Goal: Check status: Check status

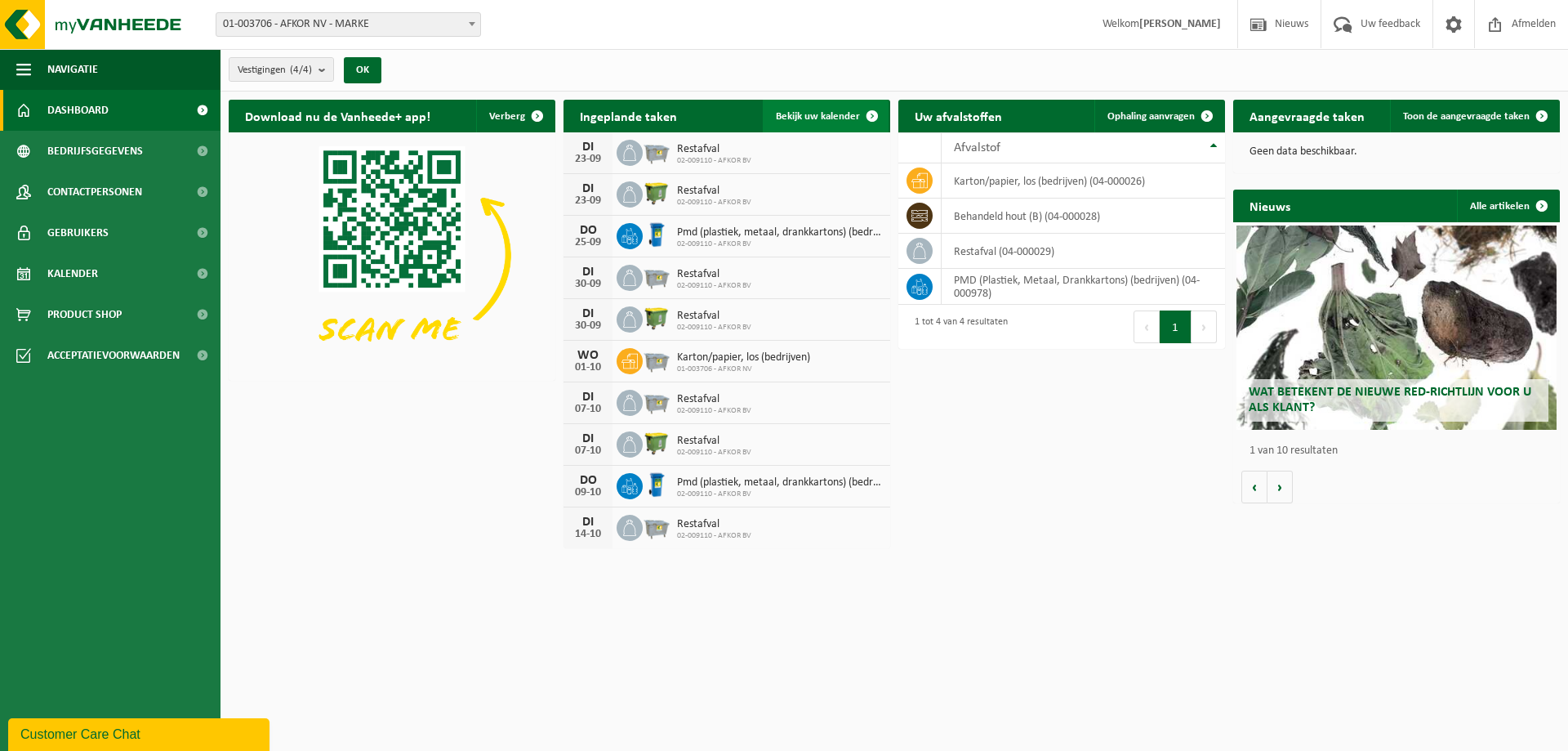
click at [808, 115] on span "Bekijk uw kalender" at bounding box center [817, 116] width 84 height 10
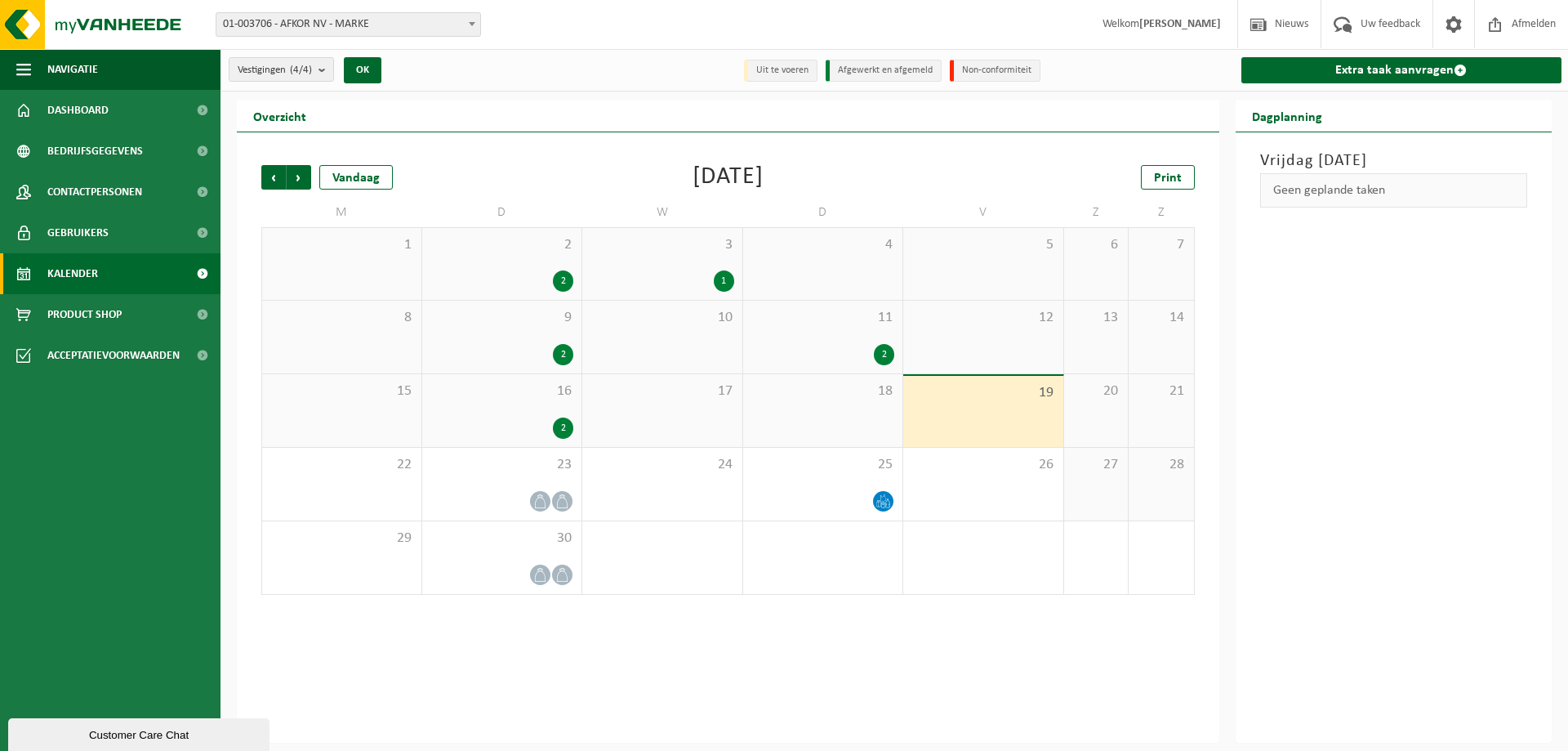
click at [555, 434] on div "2" at bounding box center [563, 428] width 20 height 21
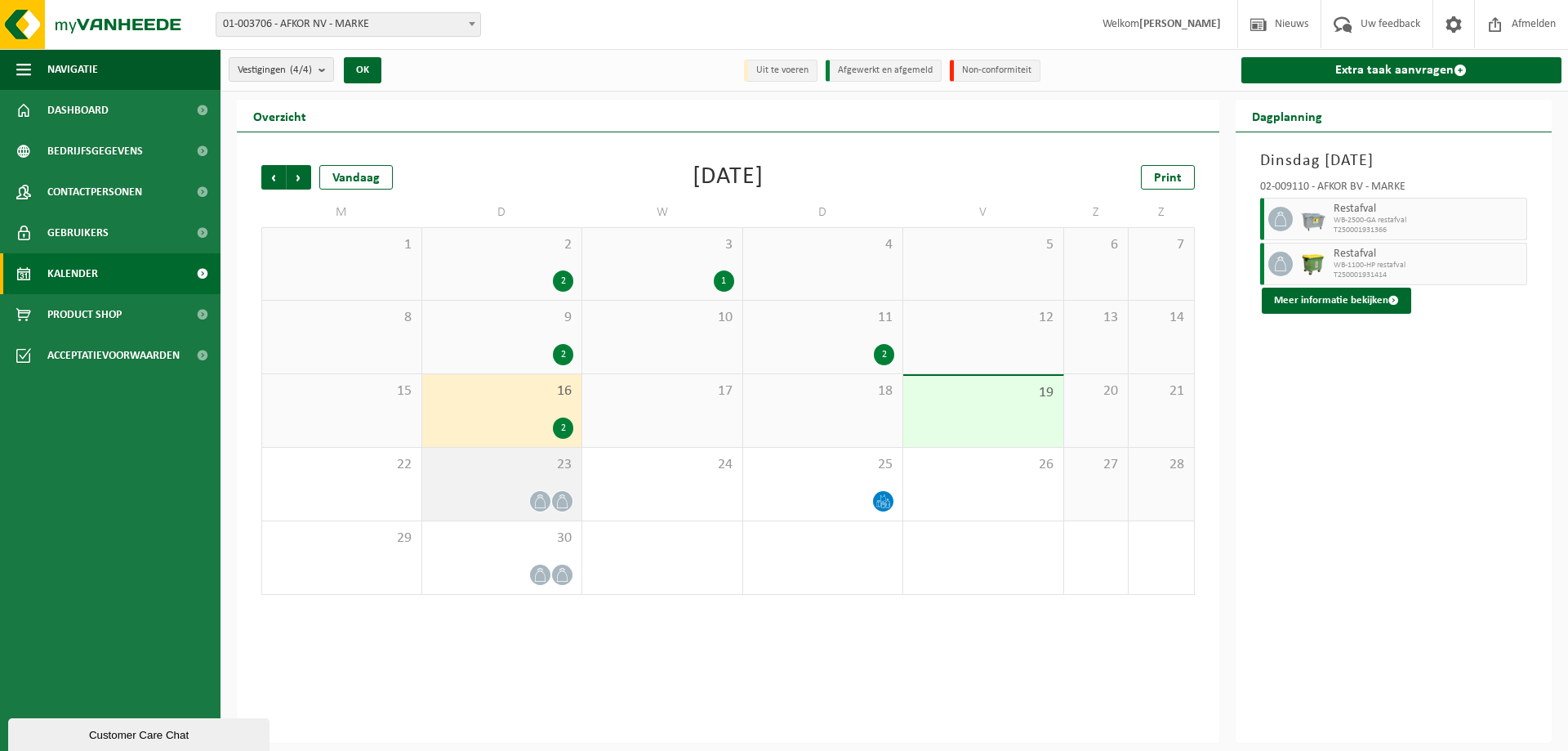
click at [541, 496] on icon at bounding box center [540, 500] width 14 height 14
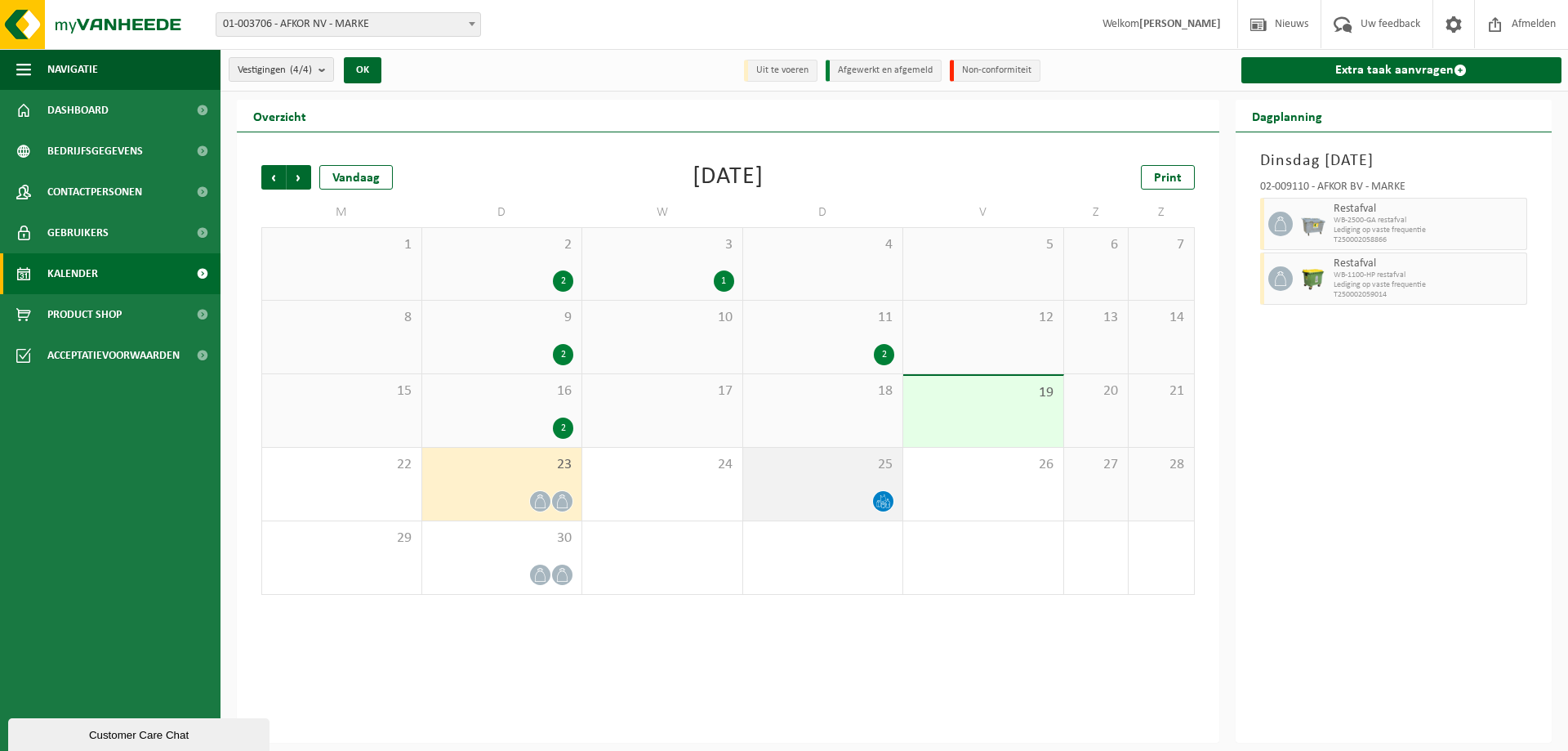
click at [833, 499] on div at bounding box center [823, 501] width 144 height 22
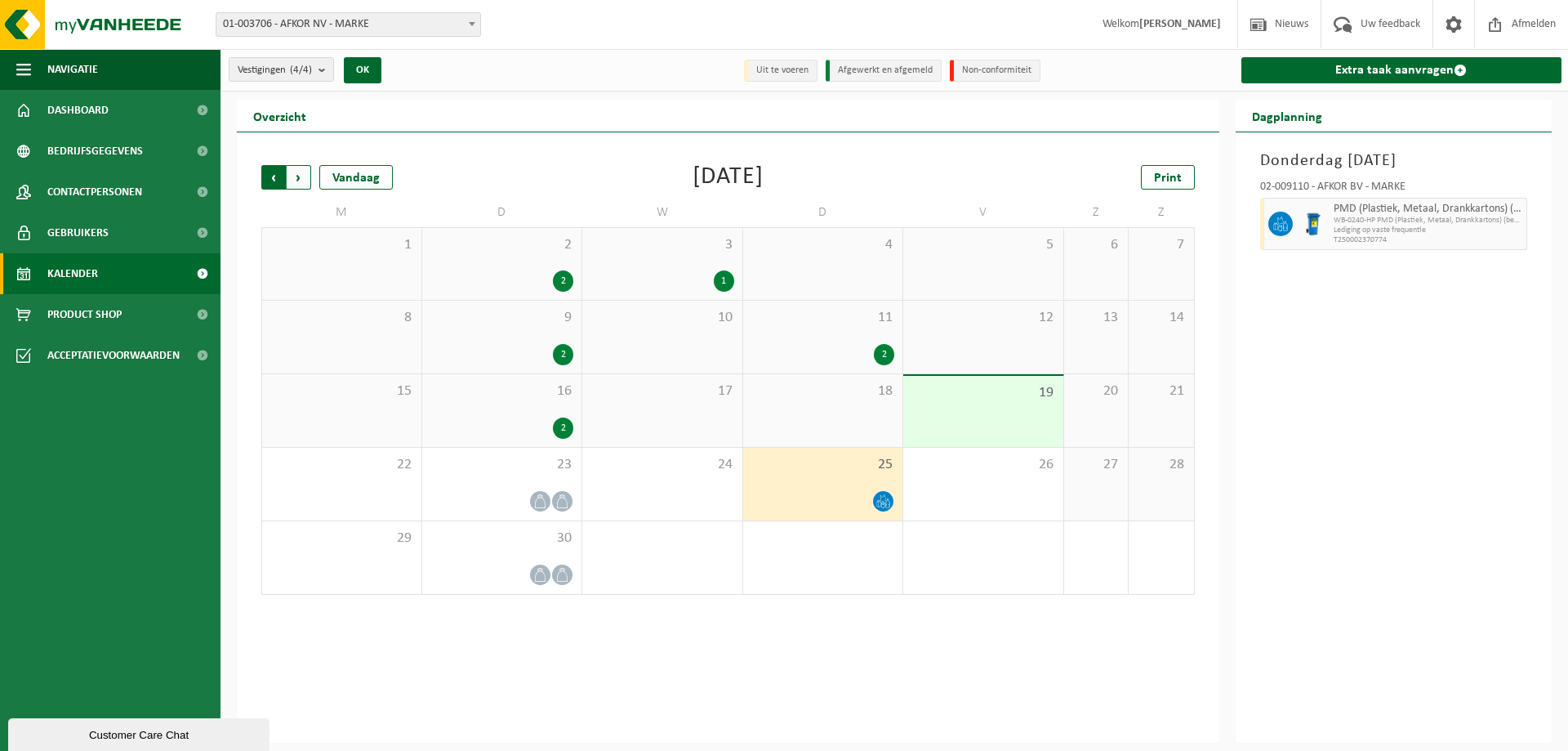
click at [296, 184] on span "Volgende" at bounding box center [299, 177] width 24 height 24
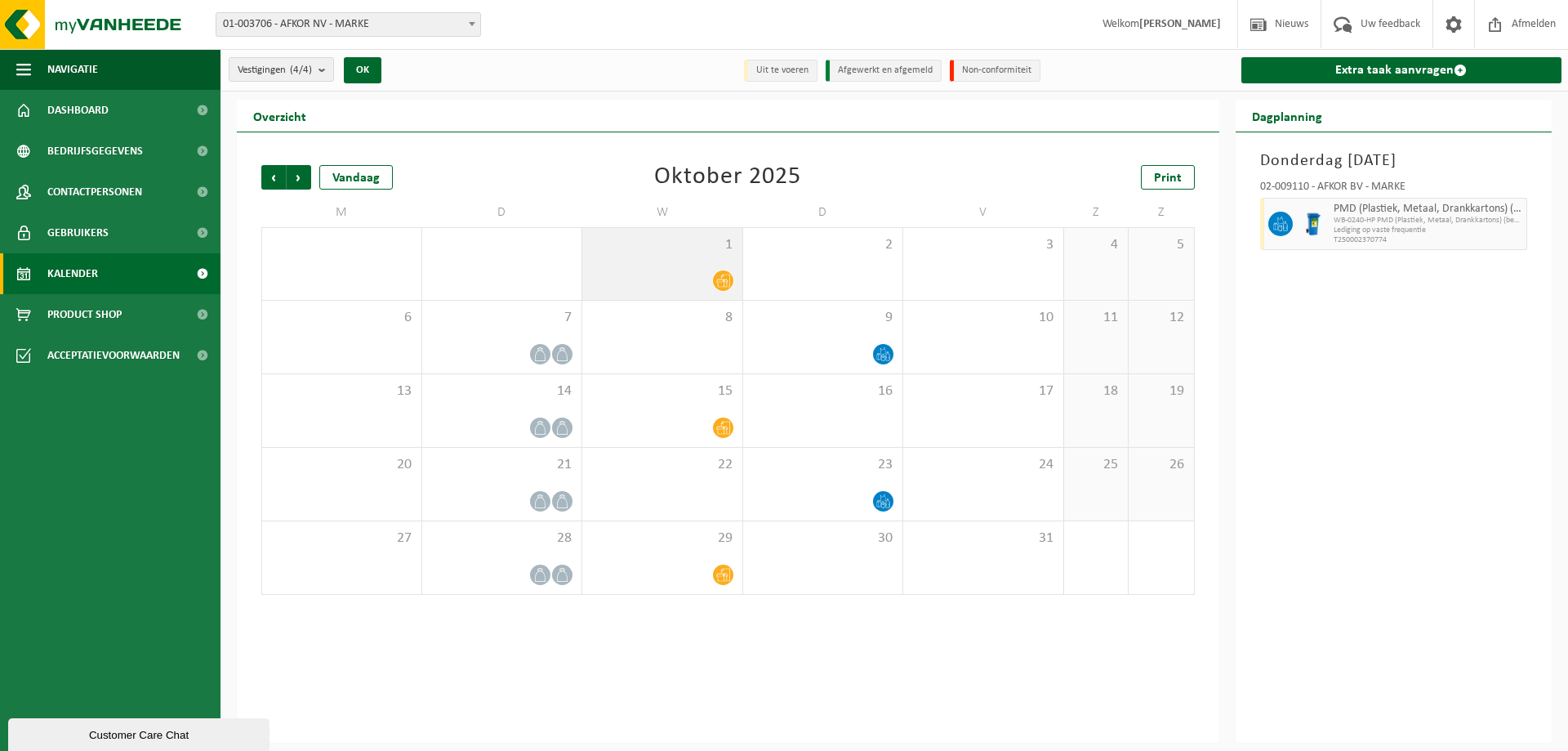
click at [697, 278] on div at bounding box center [662, 280] width 144 height 22
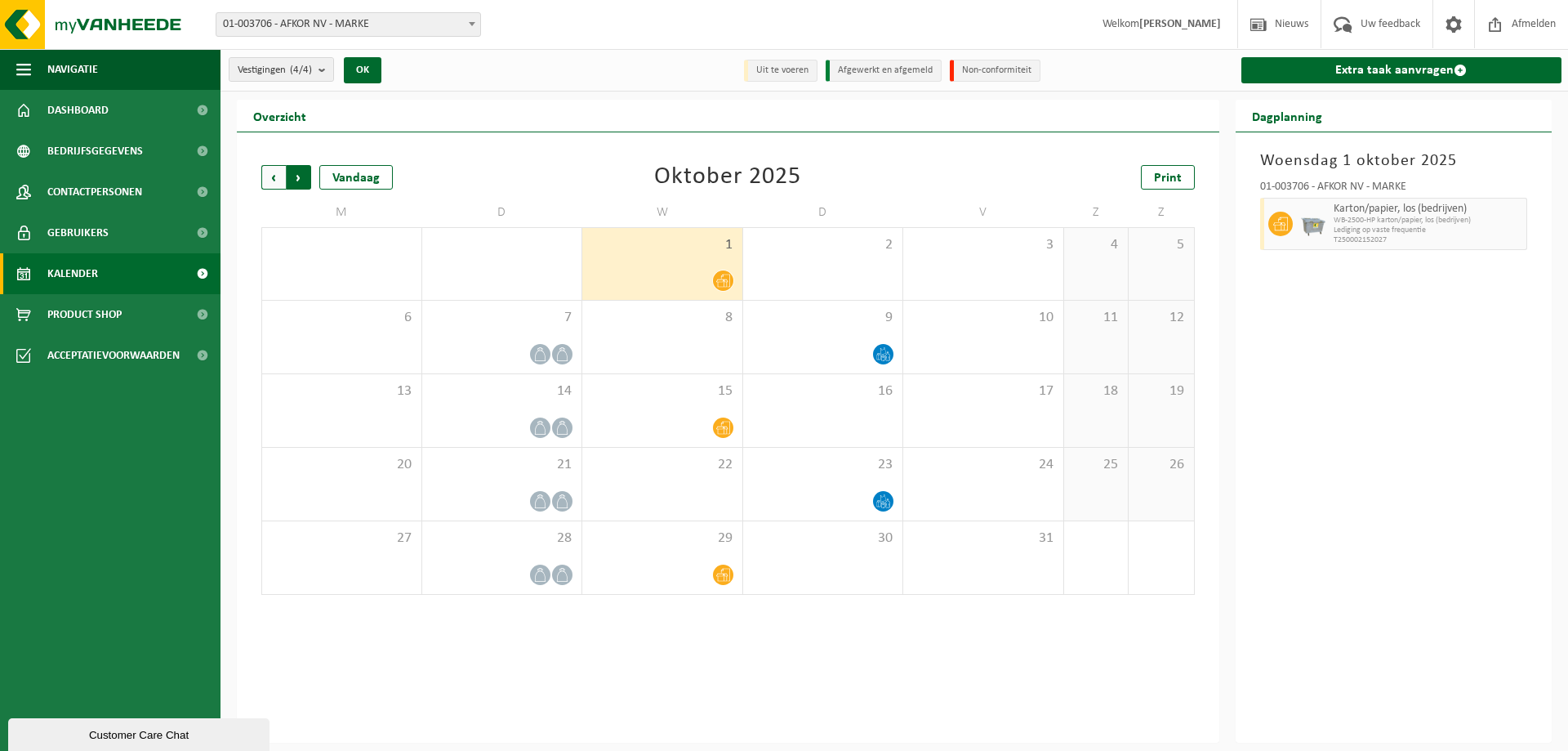
click at [280, 176] on span "Vorige" at bounding box center [274, 177] width 24 height 24
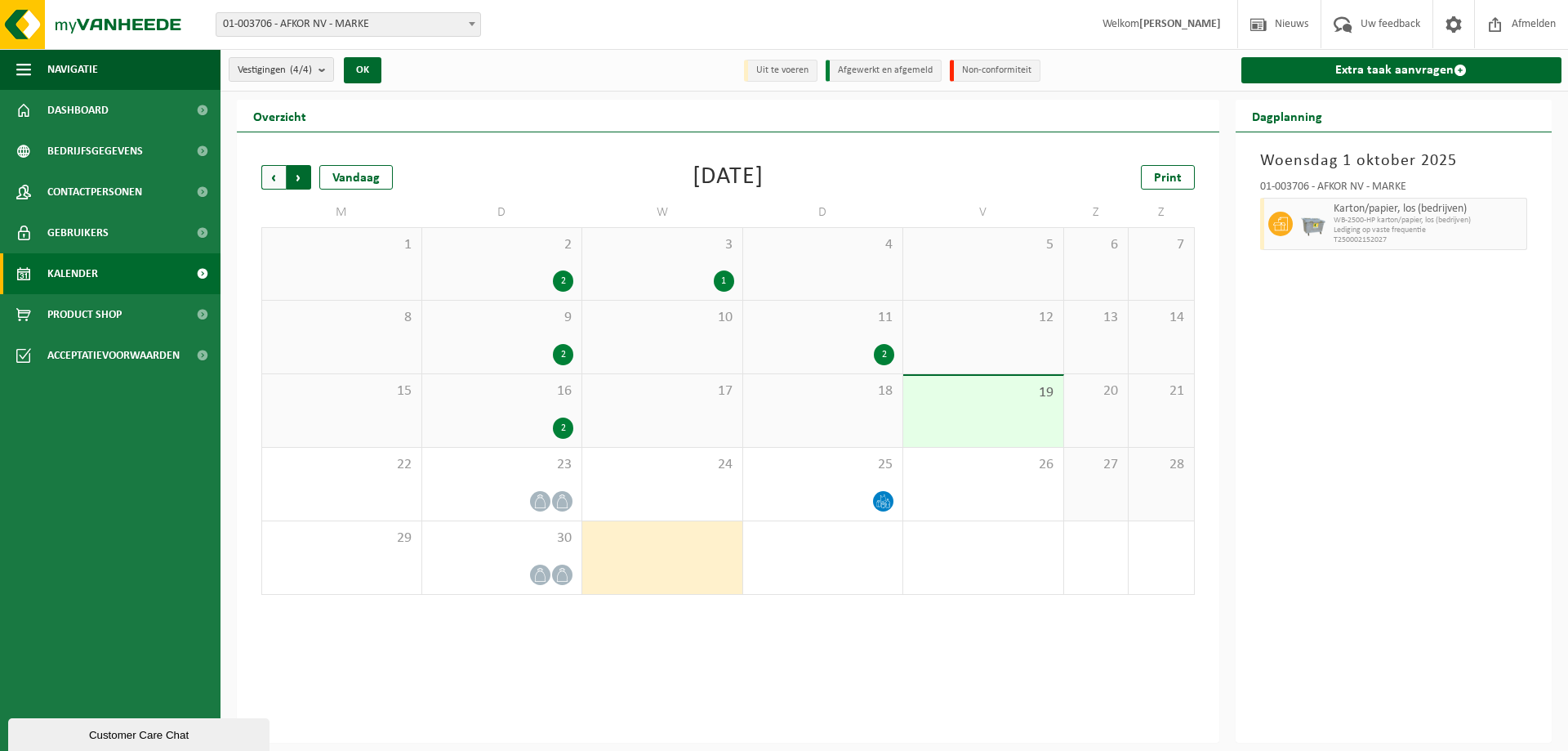
click at [282, 175] on span "Vorige" at bounding box center [274, 177] width 24 height 24
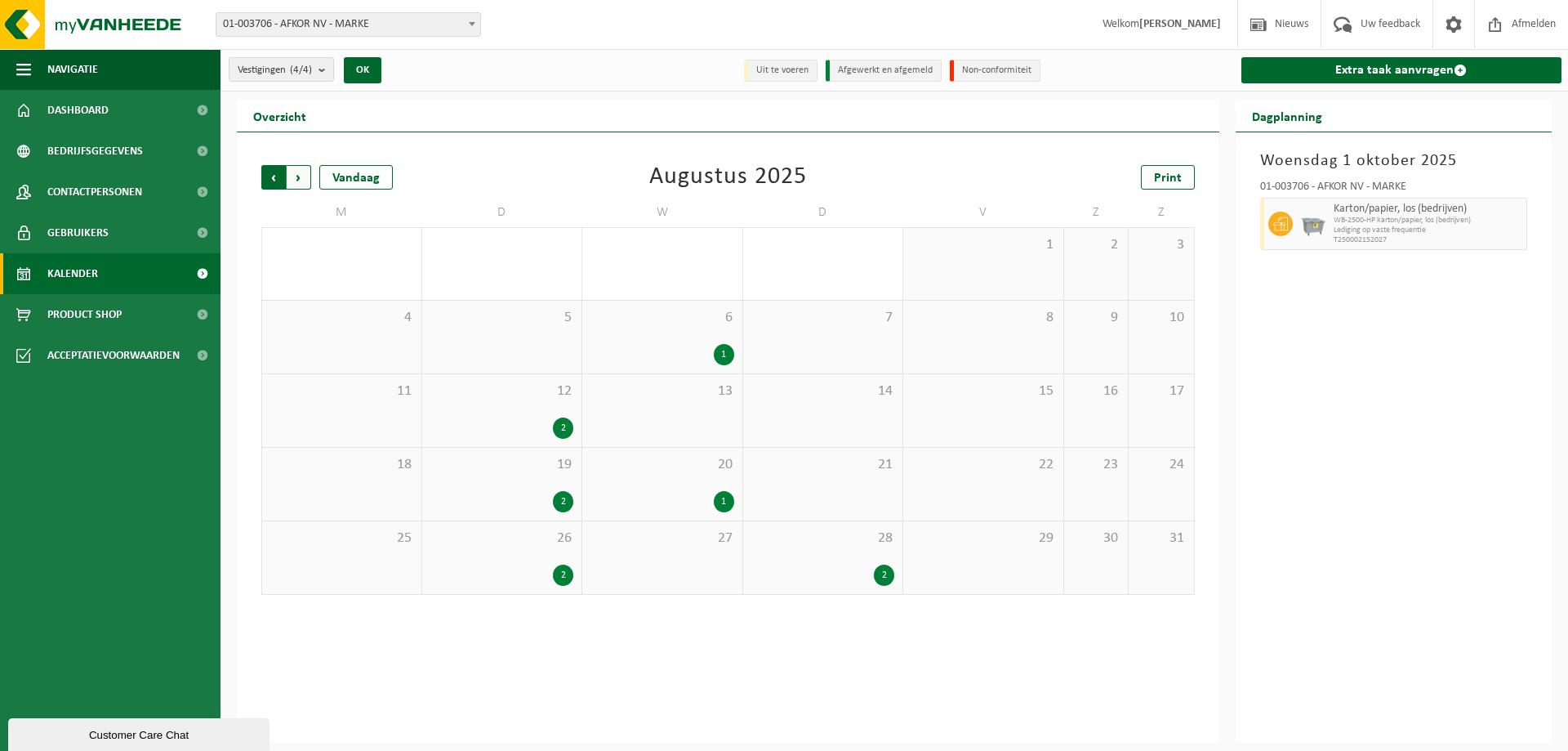
click at [296, 176] on span "Volgende" at bounding box center [299, 177] width 24 height 24
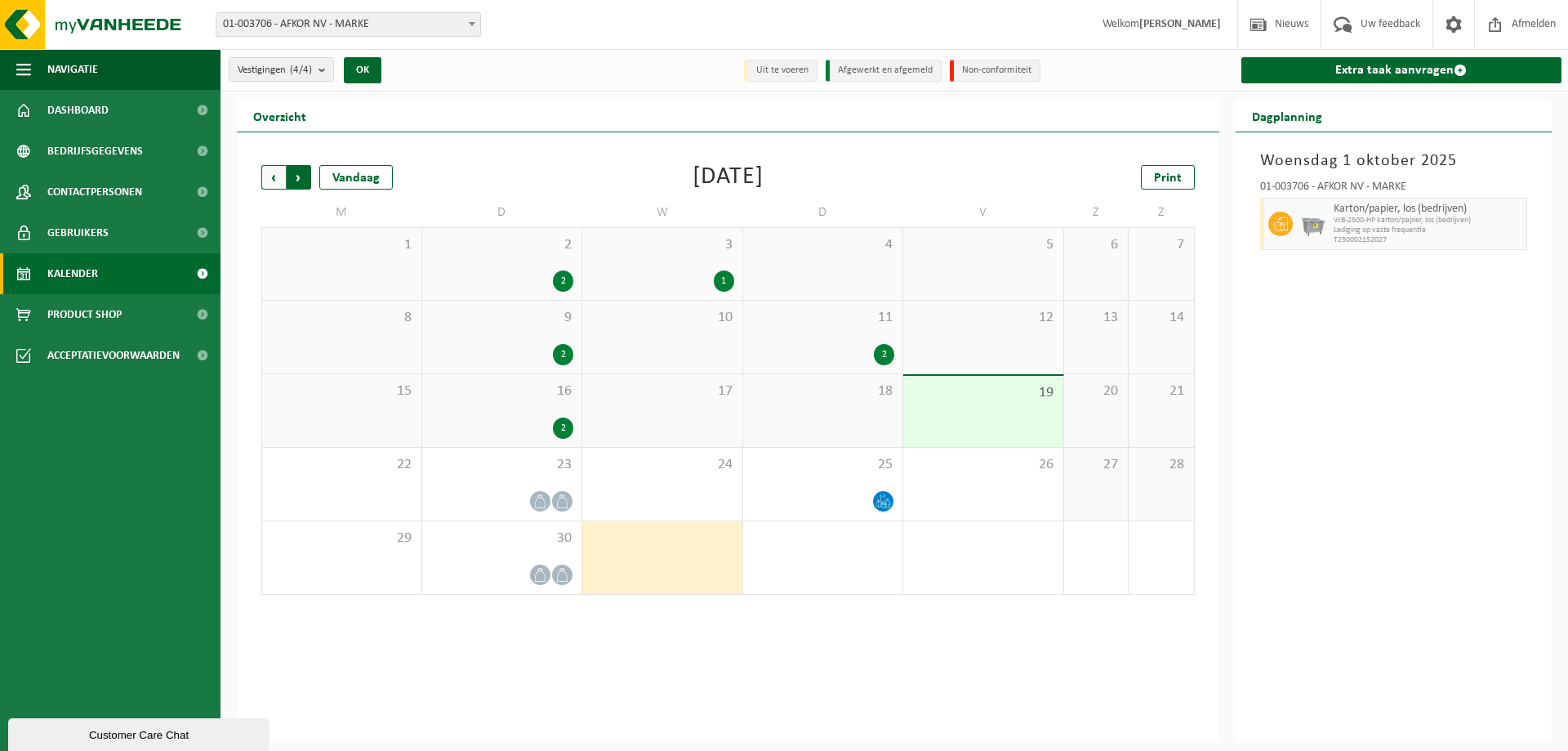
click at [276, 178] on span "Vorige" at bounding box center [274, 177] width 24 height 24
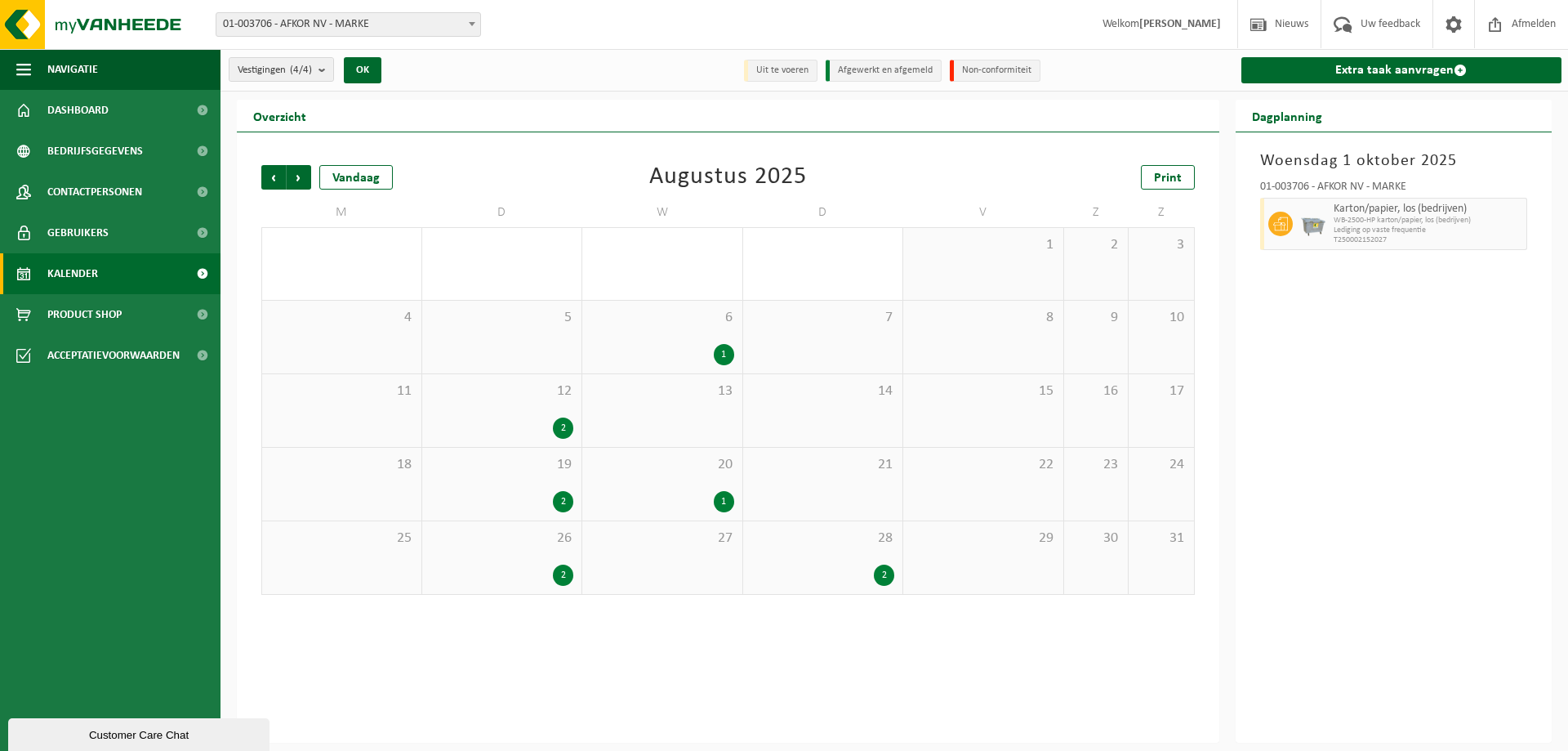
click at [276, 178] on span "Vorige" at bounding box center [274, 177] width 24 height 24
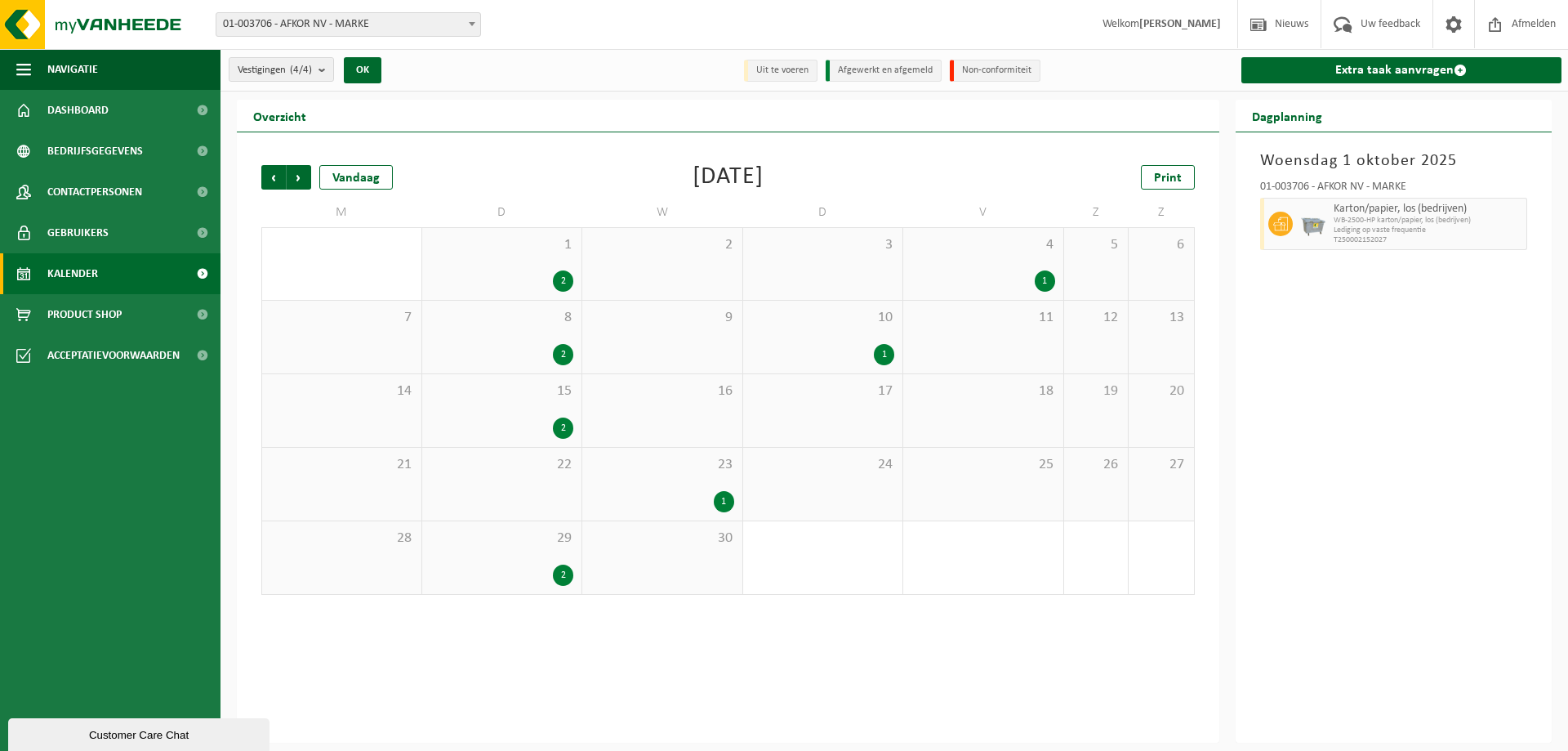
click at [276, 178] on span "Vorige" at bounding box center [274, 177] width 24 height 24
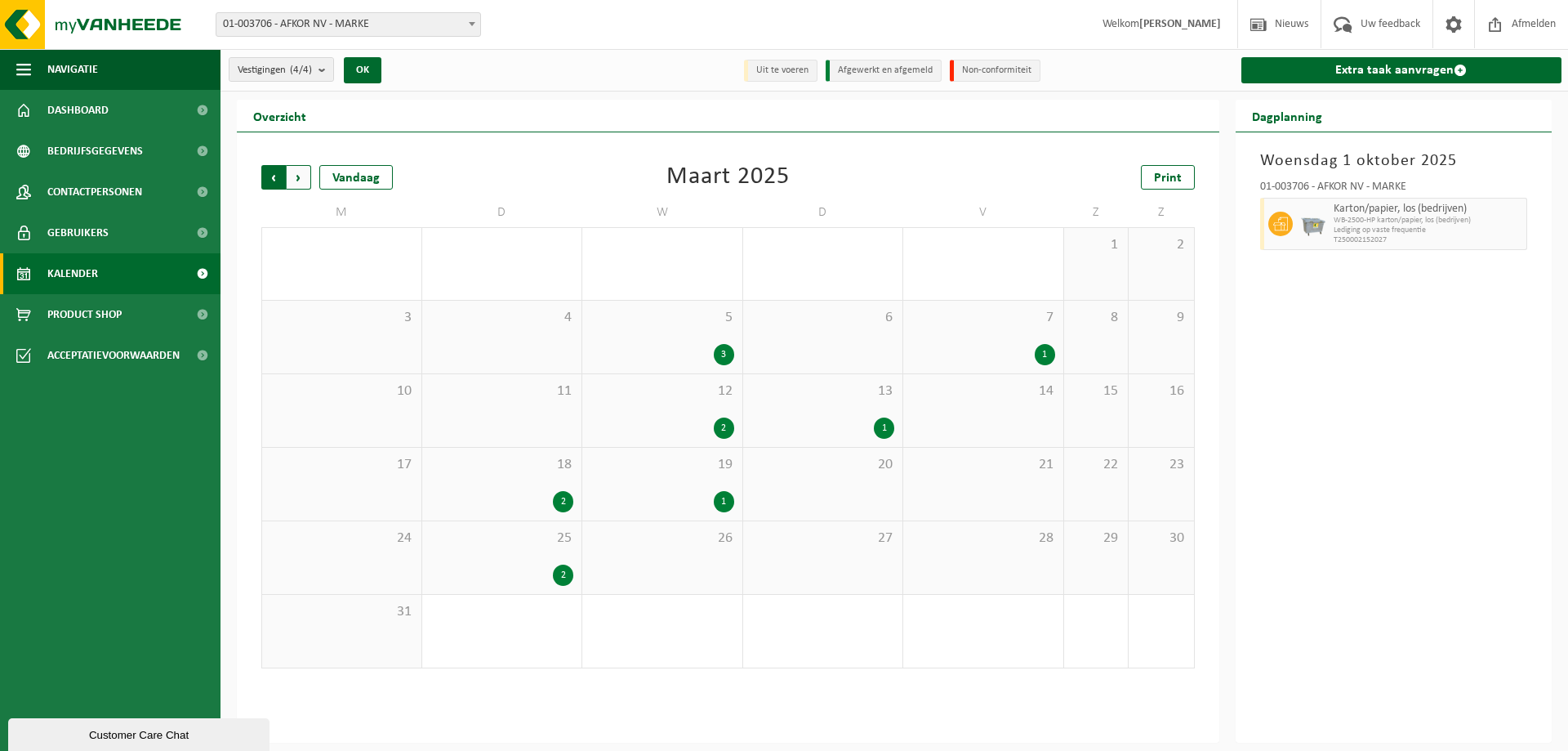
click at [295, 176] on span "Volgende" at bounding box center [299, 177] width 24 height 24
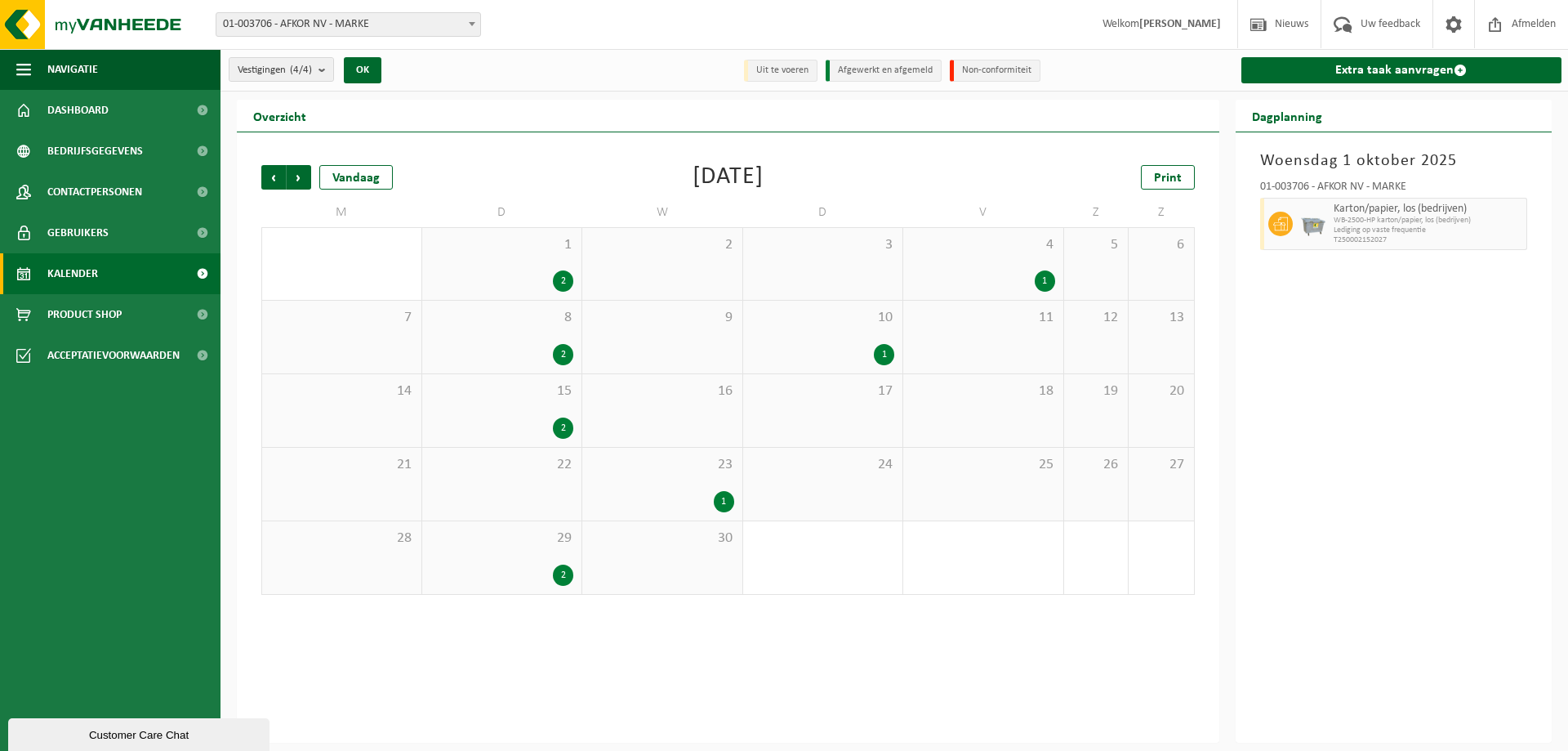
click at [295, 176] on span "Volgende" at bounding box center [299, 177] width 24 height 24
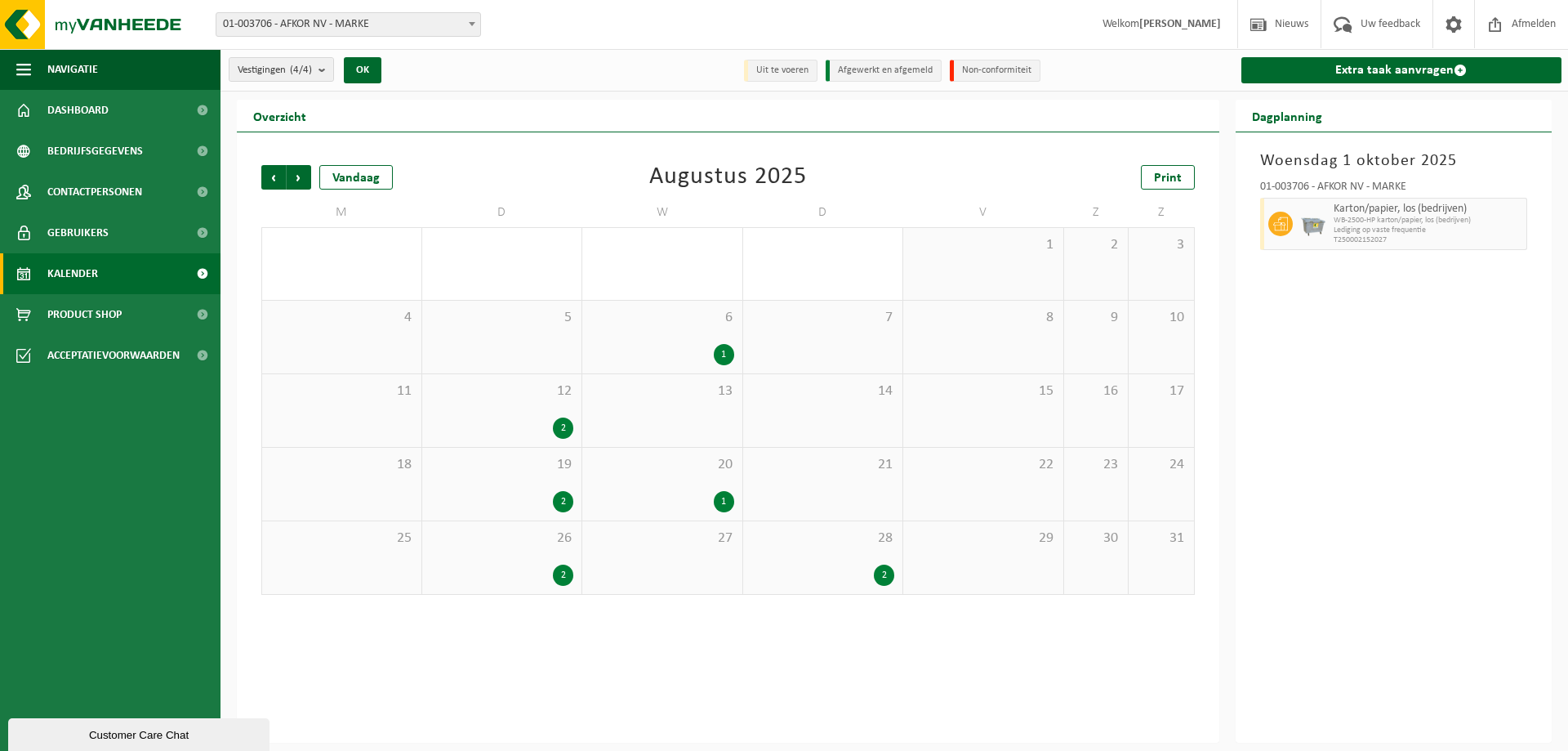
click at [295, 176] on span "Volgende" at bounding box center [299, 177] width 24 height 24
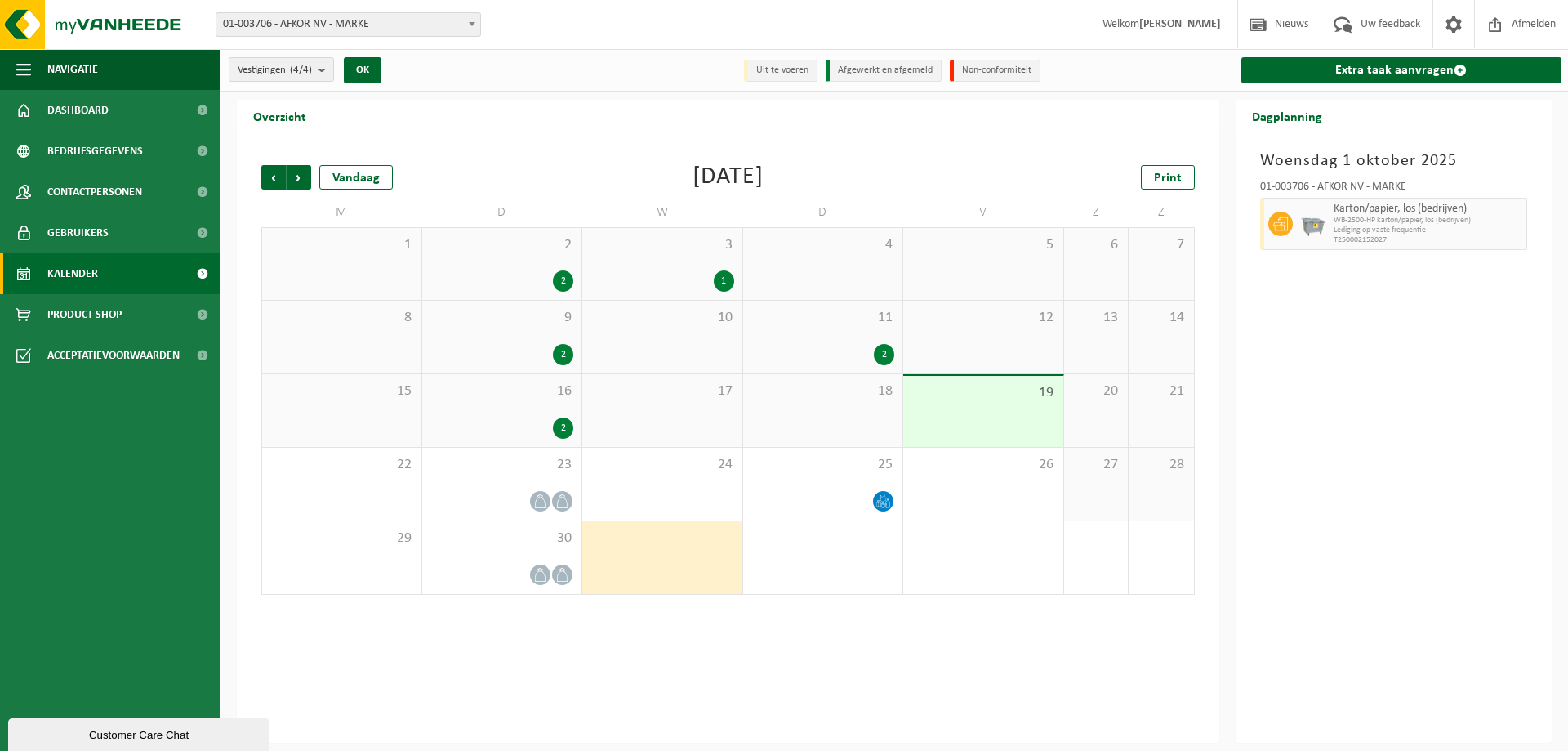
click at [552, 420] on div "2" at bounding box center [502, 428] width 144 height 21
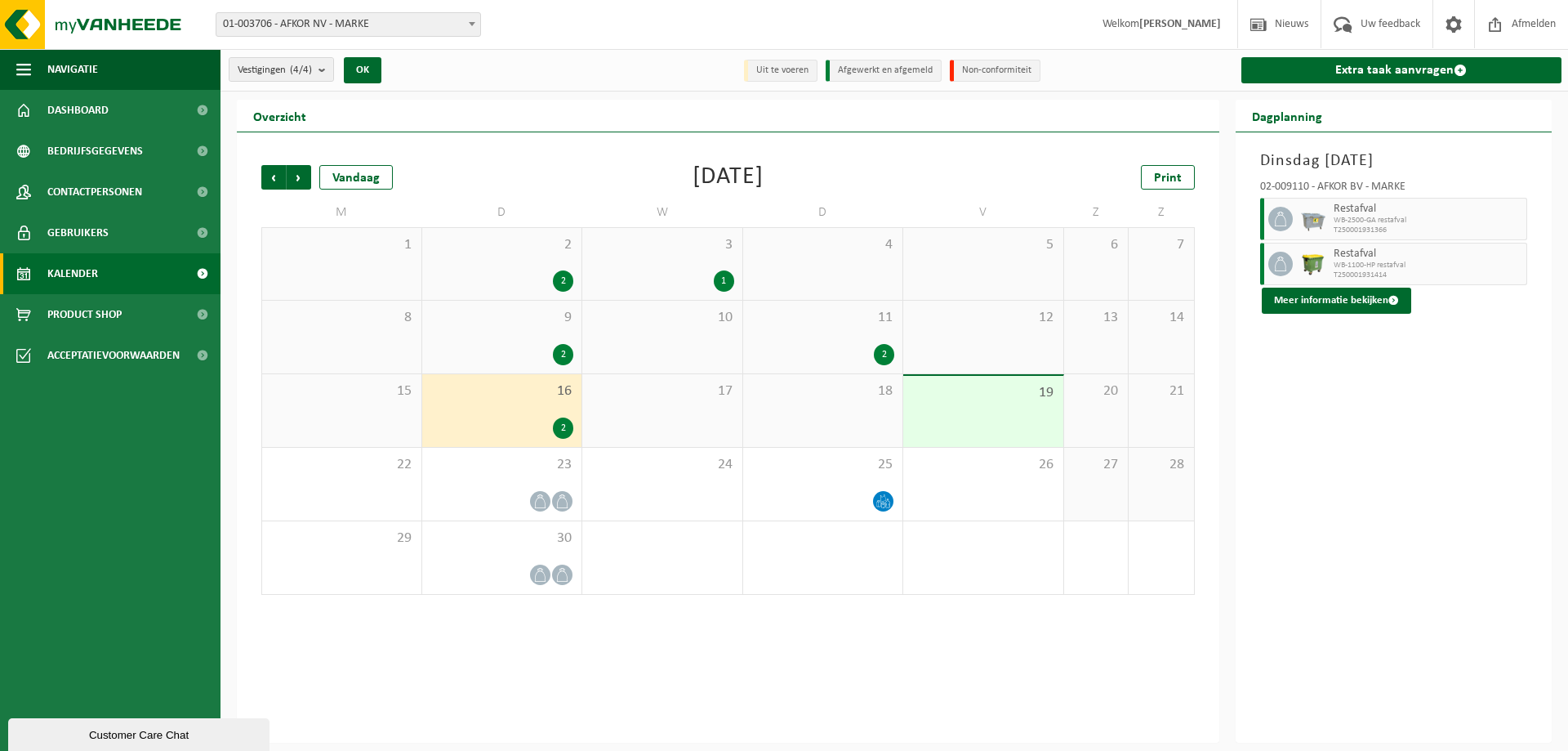
click at [531, 350] on div "2" at bounding box center [502, 354] width 144 height 21
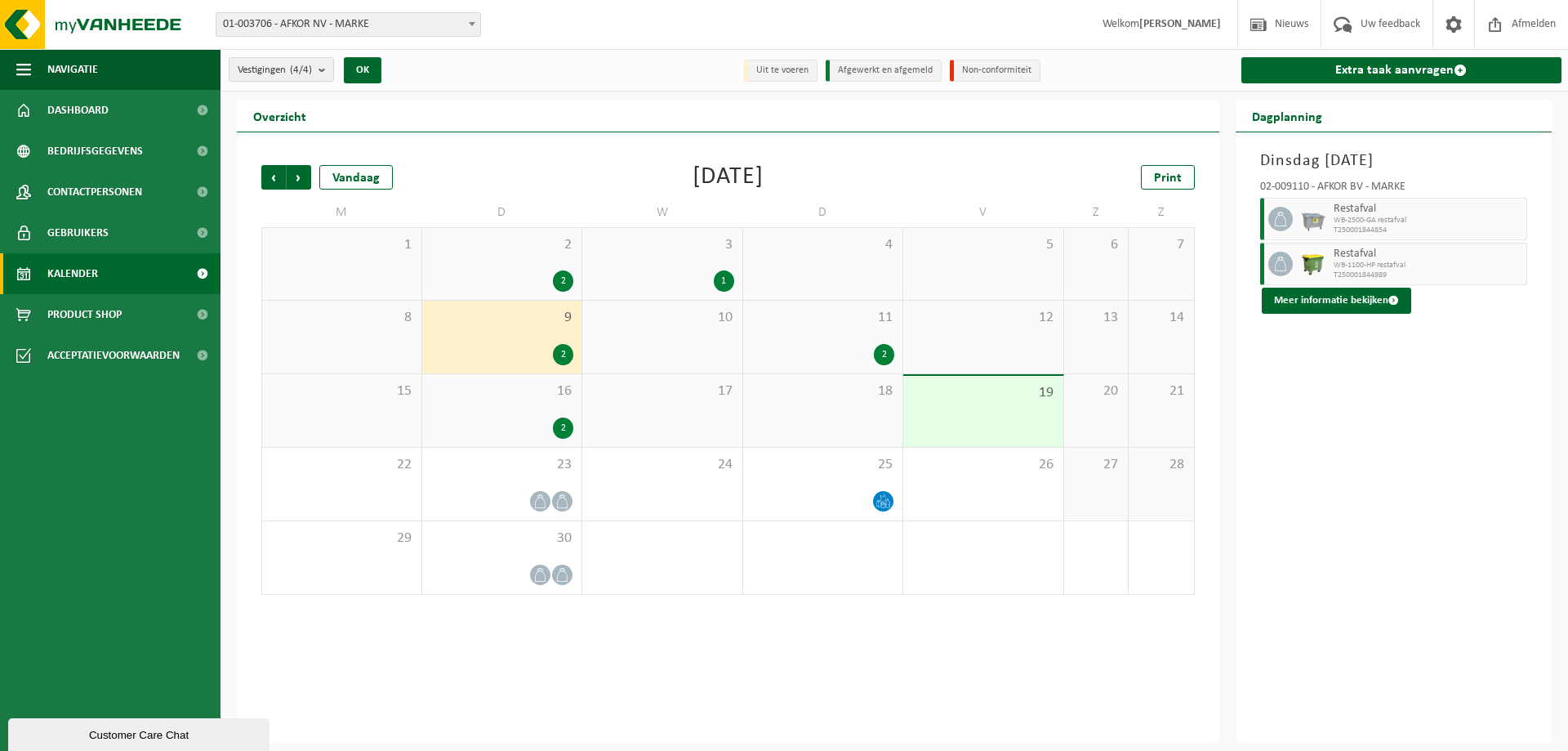
click at [536, 270] on div "2" at bounding box center [502, 280] width 144 height 21
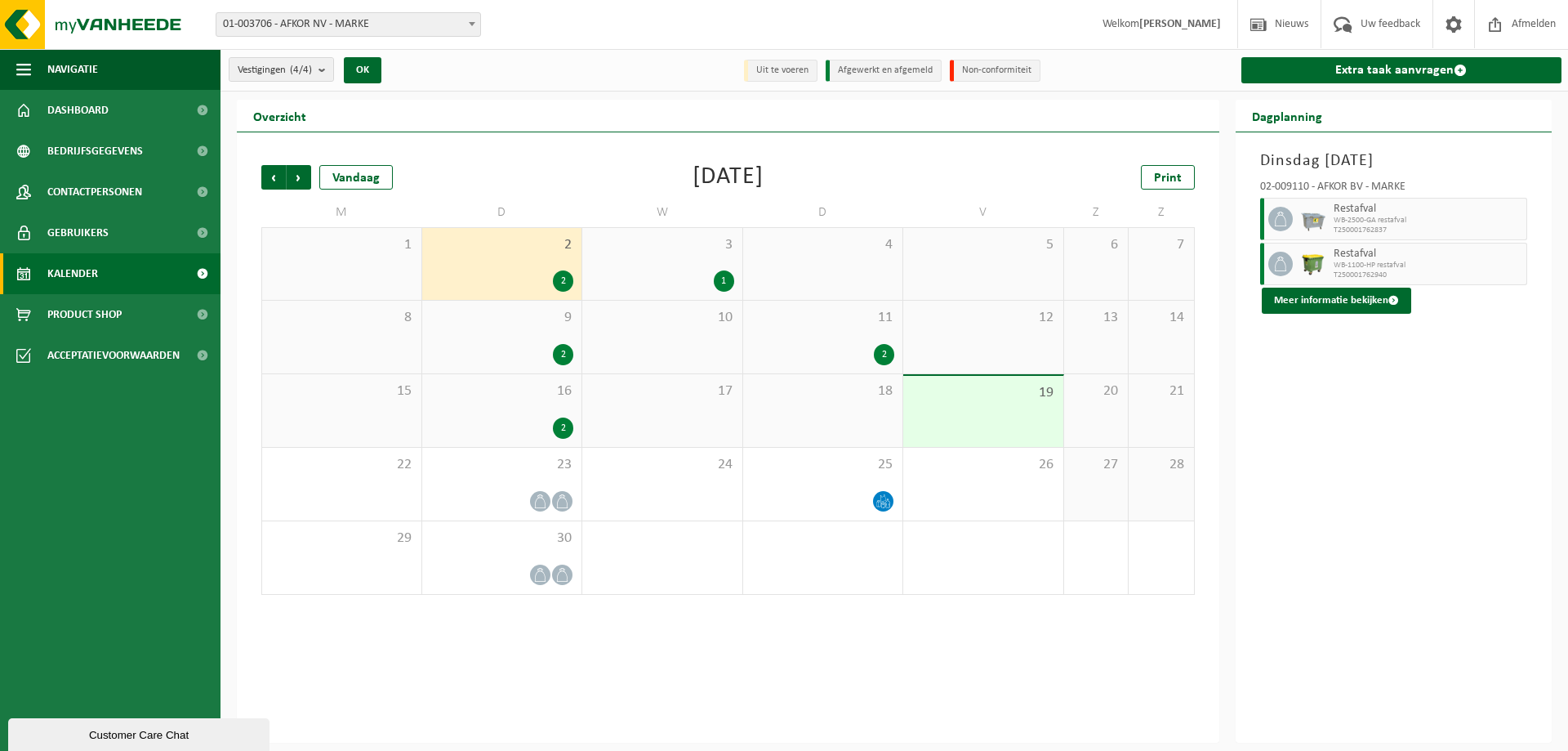
click at [711, 266] on div "3 1" at bounding box center [662, 264] width 160 height 71
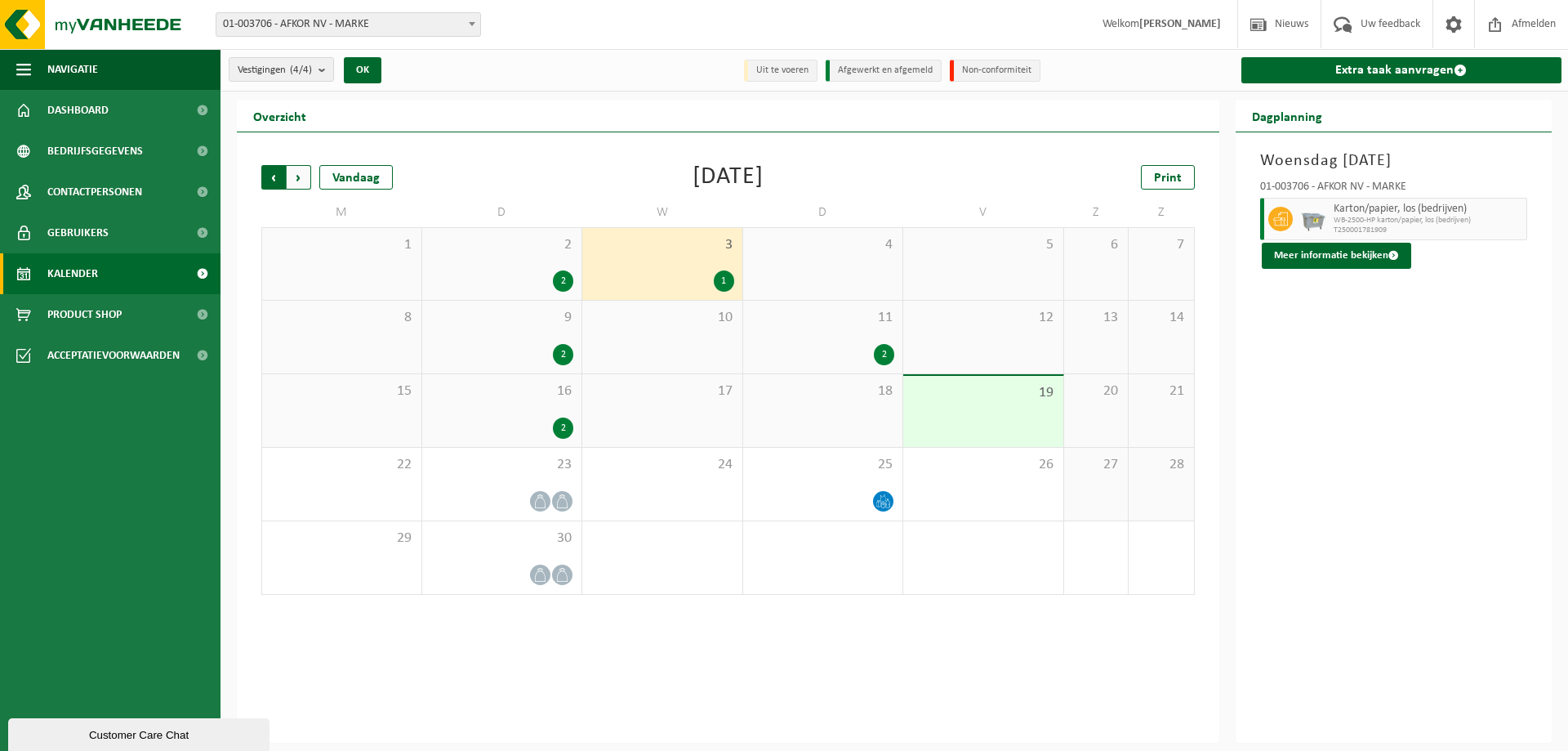
click at [301, 185] on span "Volgende" at bounding box center [299, 177] width 24 height 24
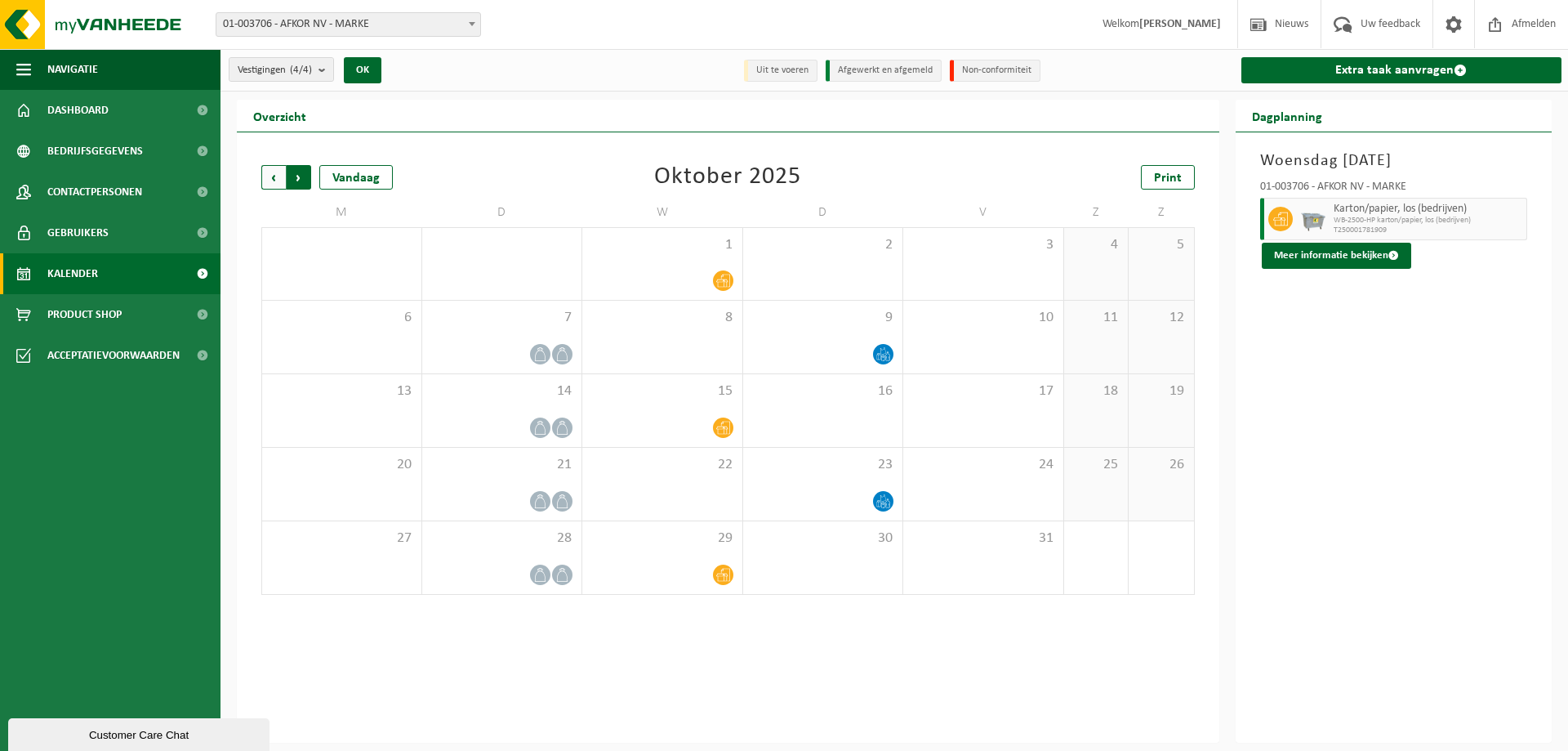
click at [270, 172] on span "Vorige" at bounding box center [274, 177] width 24 height 24
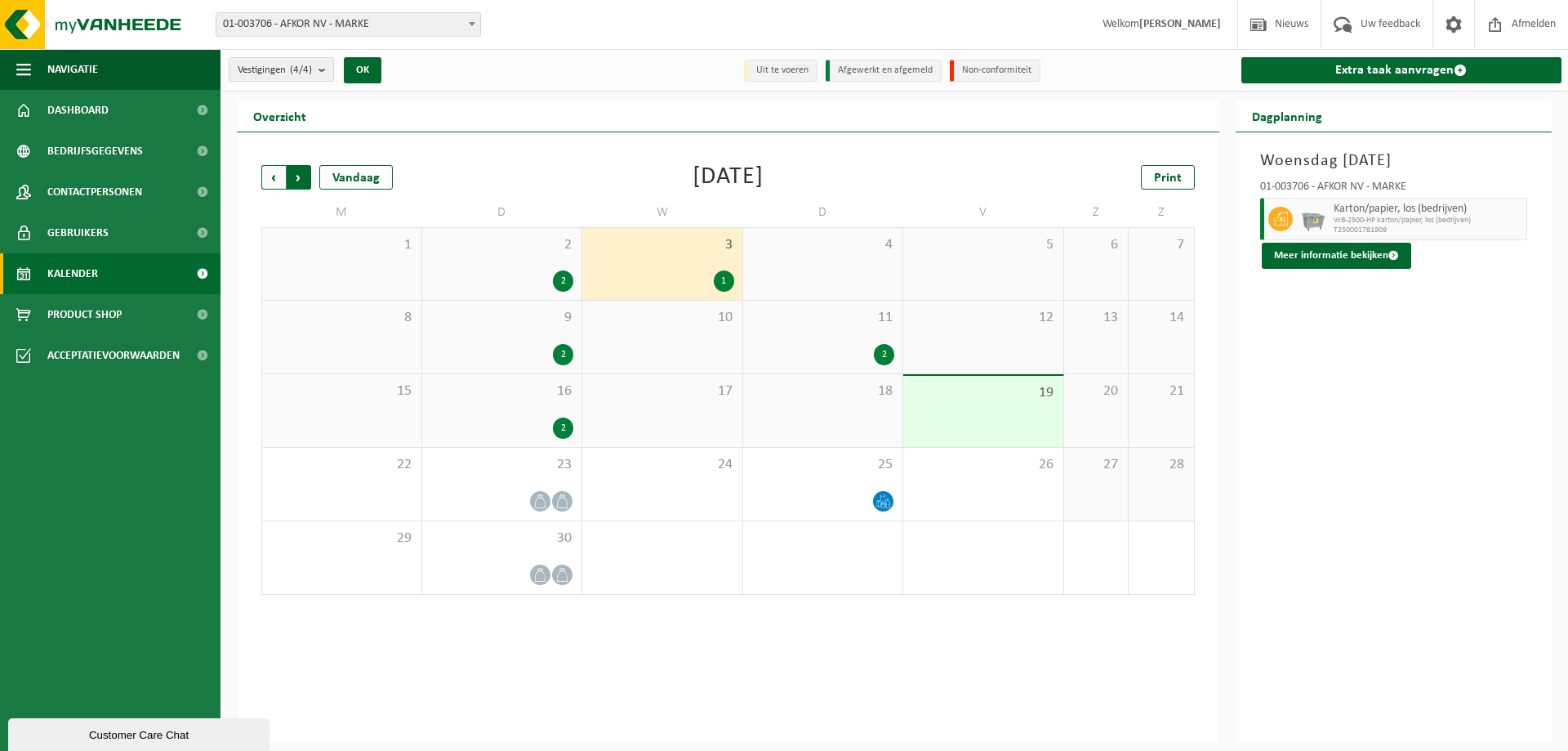
click at [270, 177] on span "Vorige" at bounding box center [274, 177] width 24 height 24
